Goal: Task Accomplishment & Management: Use online tool/utility

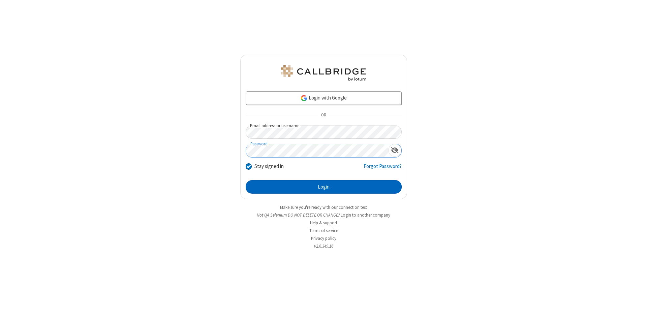
click at [324, 187] on button "Login" at bounding box center [324, 186] width 156 height 13
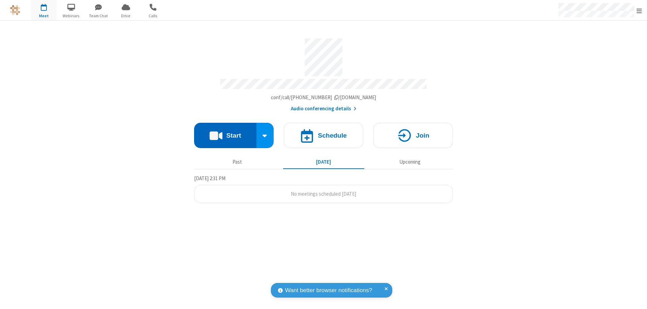
click at [225, 132] on button "Start" at bounding box center [225, 135] width 62 height 25
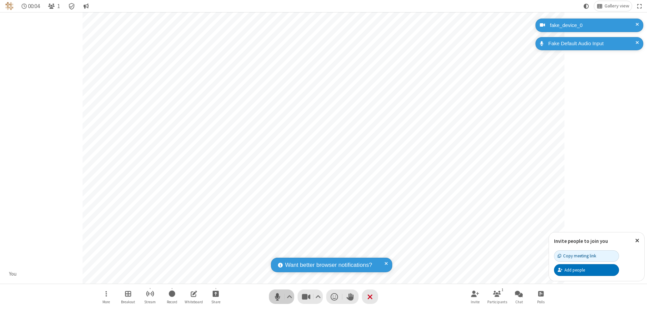
click at [277, 296] on span "Mute (⌘+Shift+A)" at bounding box center [277, 297] width 10 height 10
click at [277, 296] on span "Unmute (⌘+Shift+A)" at bounding box center [277, 297] width 10 height 10
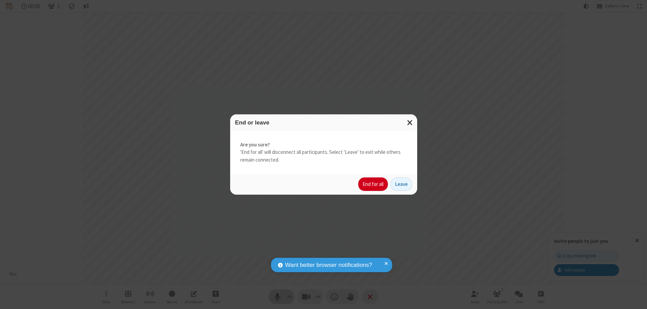
click at [373, 184] on button "End for all" at bounding box center [373, 183] width 30 height 13
